Goal: Task Accomplishment & Management: Manage account settings

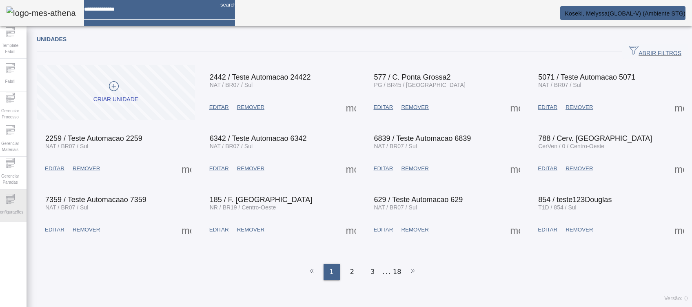
click at [18, 207] on span "Configurações" at bounding box center [10, 212] width 31 height 11
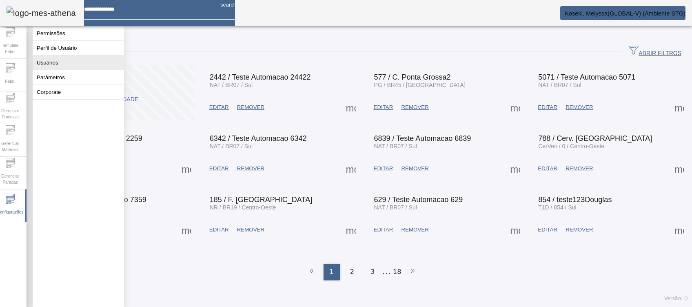
click at [76, 62] on button "Usuários" at bounding box center [78, 63] width 91 height 14
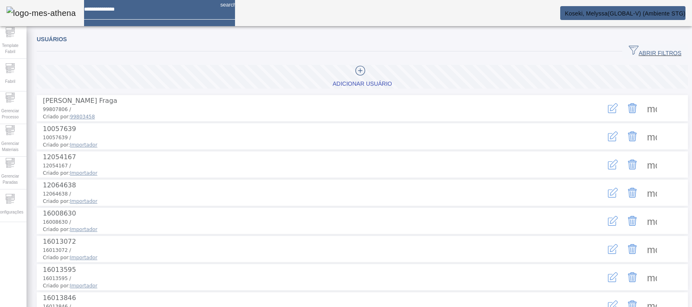
click at [655, 47] on span "ABRIR FILTROS" at bounding box center [655, 51] width 53 height 12
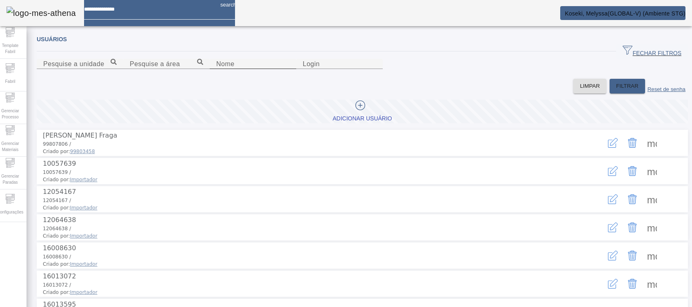
click at [216, 69] on input "Nome" at bounding box center [252, 64] width 73 height 10
type input "*******"
click at [616, 90] on span "FILTRAR" at bounding box center [627, 86] width 22 height 8
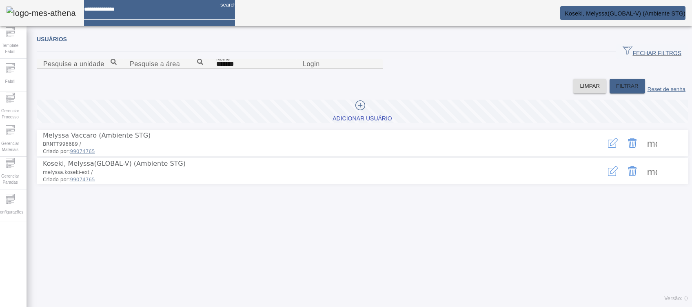
click at [611, 155] on div "more_vert" at bounding box center [632, 143] width 107 height 24
click at [608, 148] on icon "button" at bounding box center [612, 144] width 8 height 8
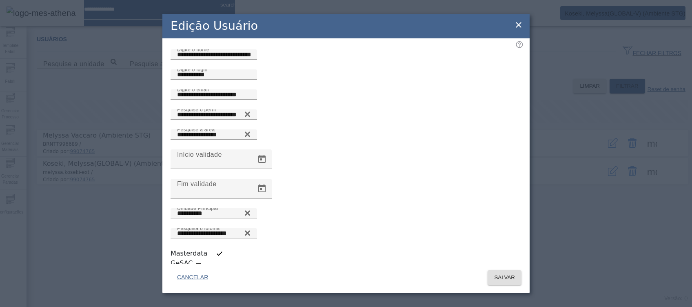
scroll to position [2, 0]
click at [250, 230] on icon at bounding box center [247, 232] width 5 height 5
click at [251, 228] on icon at bounding box center [248, 231] width 6 height 6
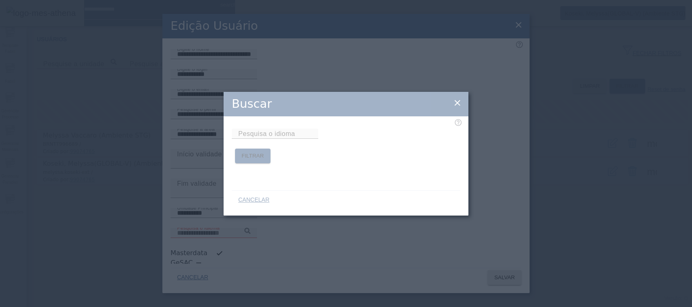
click at [428, 262] on div "Buscar Pesquisa o idioma FILTRAR CANCELAR" at bounding box center [346, 153] width 692 height 307
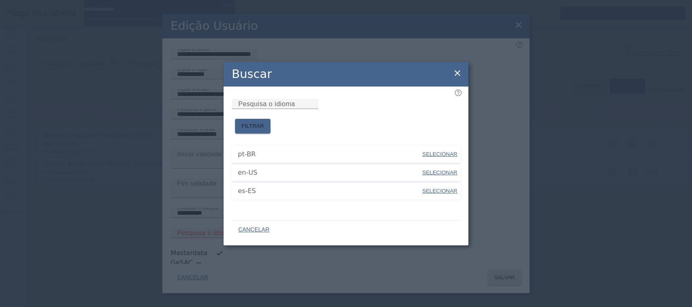
click at [441, 188] on span "SELECIONAR" at bounding box center [440, 191] width 35 height 6
type input "*****"
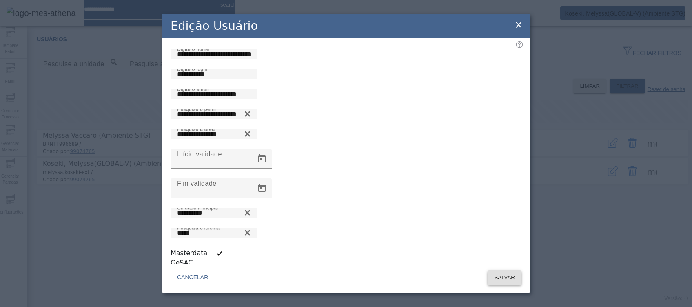
click at [500, 268] on span at bounding box center [505, 278] width 34 height 20
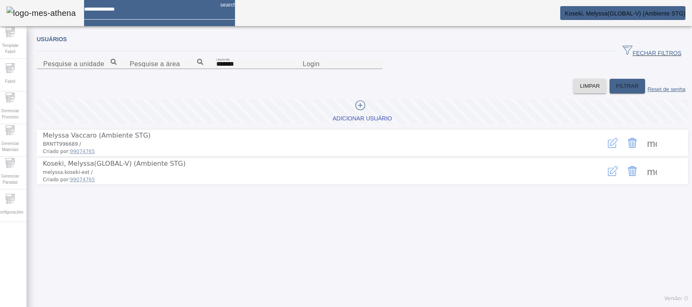
click at [608, 148] on icon "button" at bounding box center [613, 143] width 10 height 10
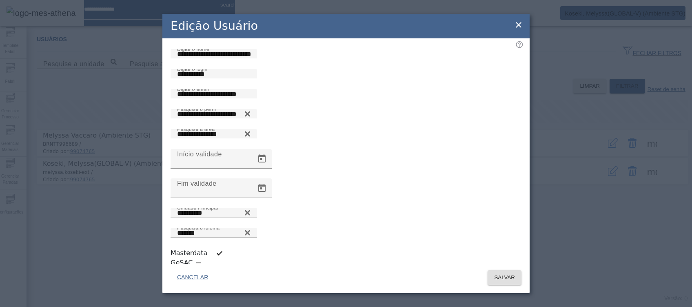
click at [251, 229] on icon at bounding box center [248, 233] width 6 height 10
click at [251, 228] on icon at bounding box center [248, 231] width 6 height 6
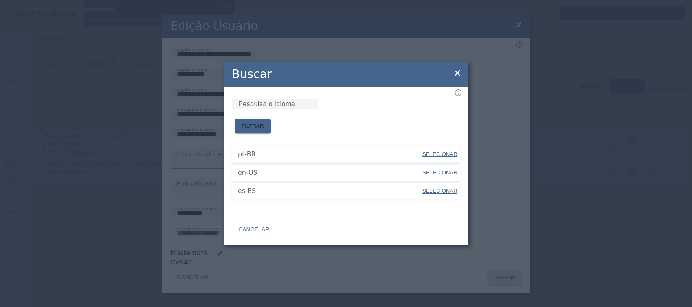
click at [430, 151] on span "SELECIONAR" at bounding box center [440, 154] width 35 height 6
type input "*****"
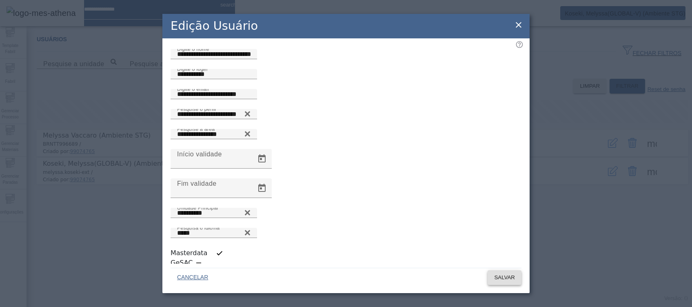
click at [502, 274] on span "SALVAR" at bounding box center [504, 278] width 21 height 8
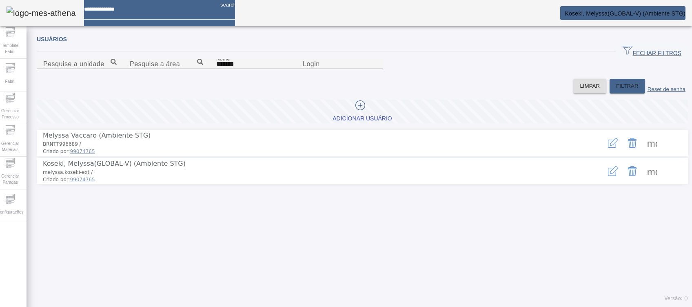
click at [610, 174] on icon "button" at bounding box center [614, 170] width 8 height 8
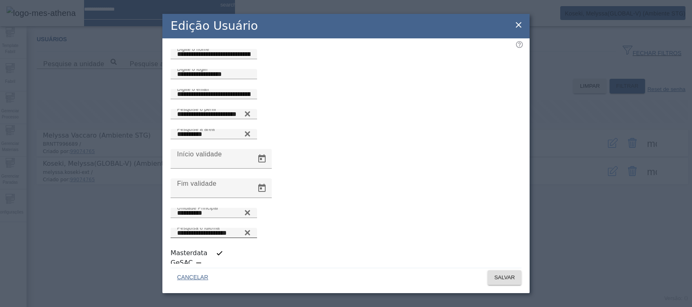
click at [251, 228] on icon at bounding box center [248, 233] width 6 height 10
click at [513, 228] on div "Pesquisa o idioma" at bounding box center [346, 238] width 351 height 20
click at [251, 228] on icon at bounding box center [248, 231] width 6 height 6
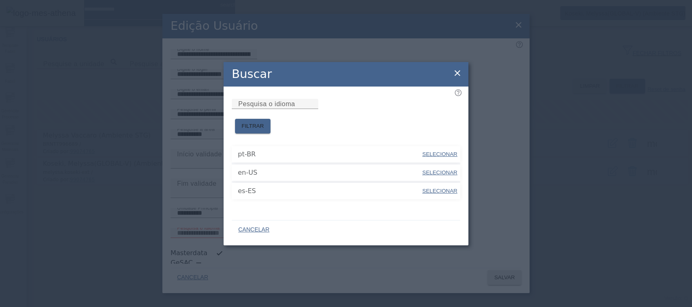
click at [430, 188] on span "SELECIONAR" at bounding box center [440, 191] width 35 height 6
type input "*****"
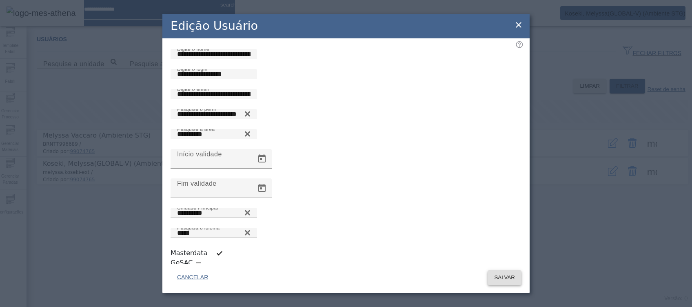
click at [499, 274] on span "SALVAR" at bounding box center [504, 278] width 21 height 8
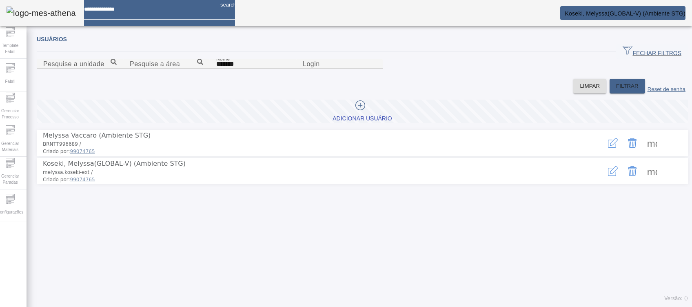
click at [608, 176] on icon "button" at bounding box center [613, 171] width 10 height 10
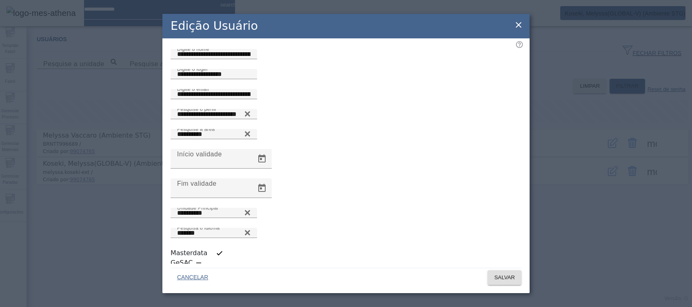
click at [624, 263] on div "**********" at bounding box center [346, 153] width 692 height 307
click at [518, 28] on icon at bounding box center [519, 25] width 10 height 10
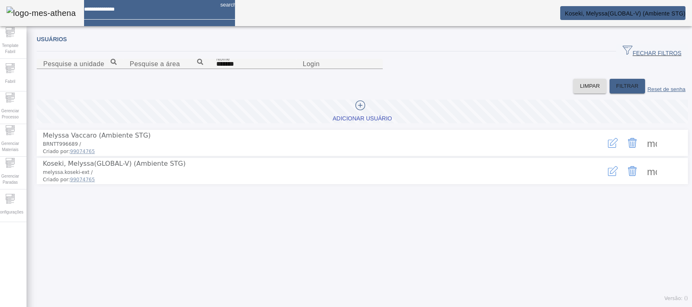
click at [627, 11] on span "Koseki, Melyssa(GLOBAL-V) (Ambiente STG)" at bounding box center [625, 13] width 121 height 7
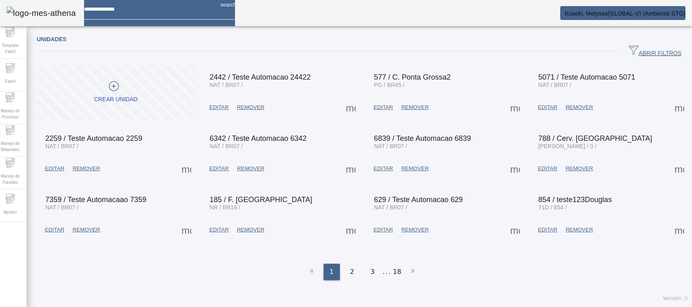
click at [583, 13] on span "Koseki, Melyssa(GLOBAL-V) (Ambiente STG)" at bounding box center [625, 13] width 121 height 7
click at [15, 200] on icon at bounding box center [10, 198] width 9 height 3
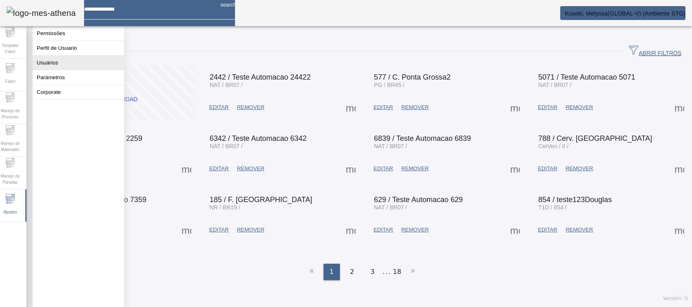
click at [70, 63] on button "Usuários" at bounding box center [78, 63] width 91 height 14
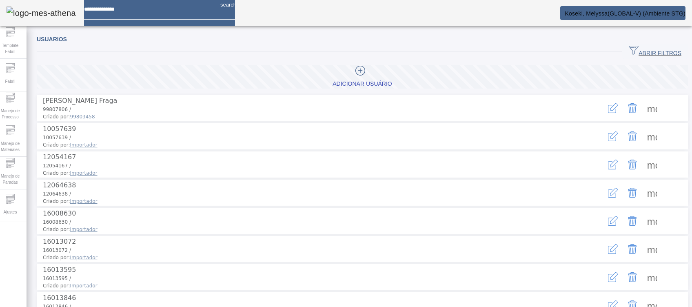
click at [649, 47] on span "ABRIR FILTROS" at bounding box center [655, 51] width 53 height 12
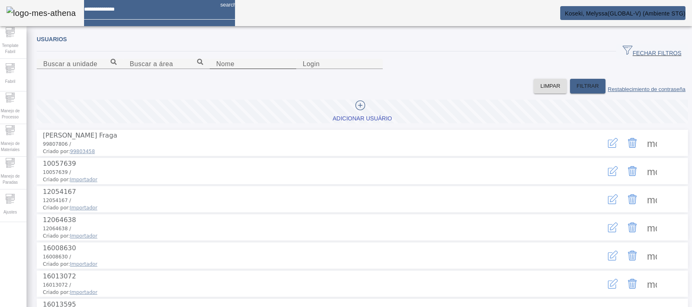
click at [216, 69] on input "Nome" at bounding box center [252, 64] width 73 height 10
type input "*******"
click at [577, 90] on span "FILTRAR" at bounding box center [588, 86] width 22 height 8
